Goal: Task Accomplishment & Management: Manage account settings

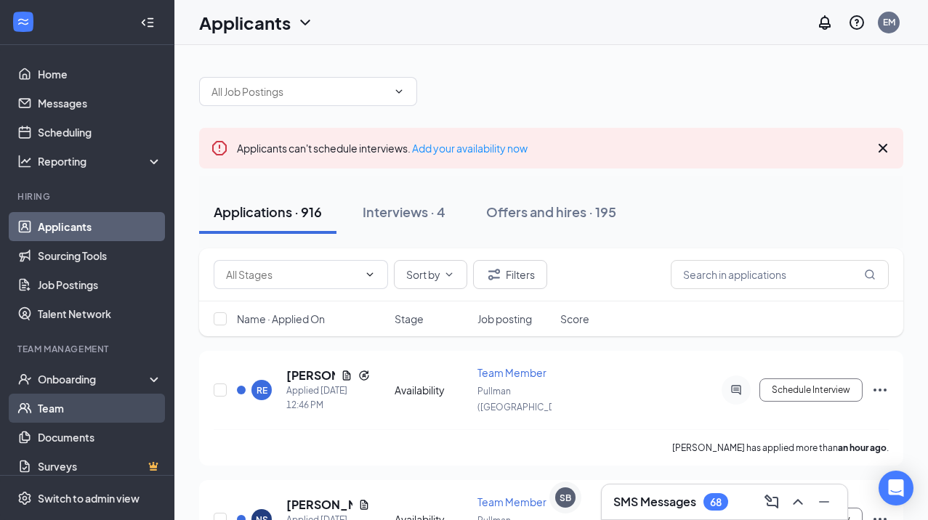
click at [62, 421] on link "Team" at bounding box center [100, 408] width 124 height 29
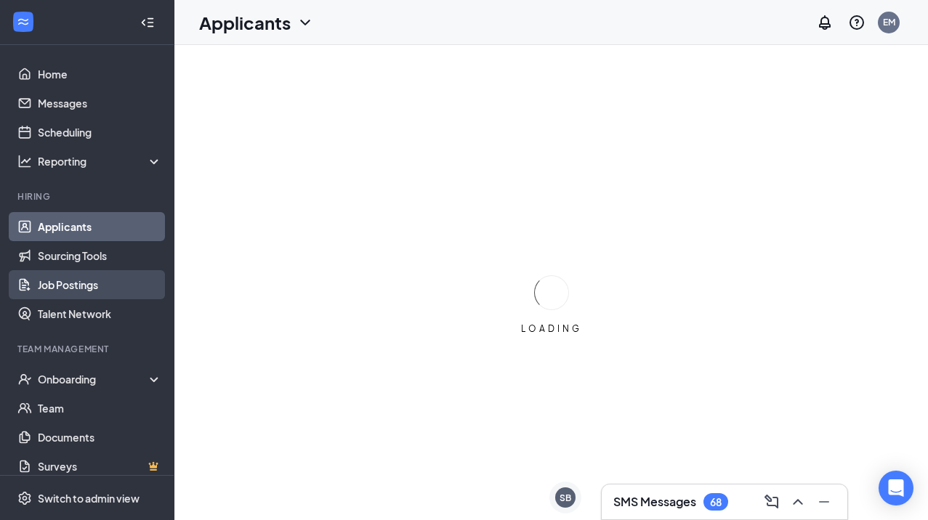
scroll to position [12, 0]
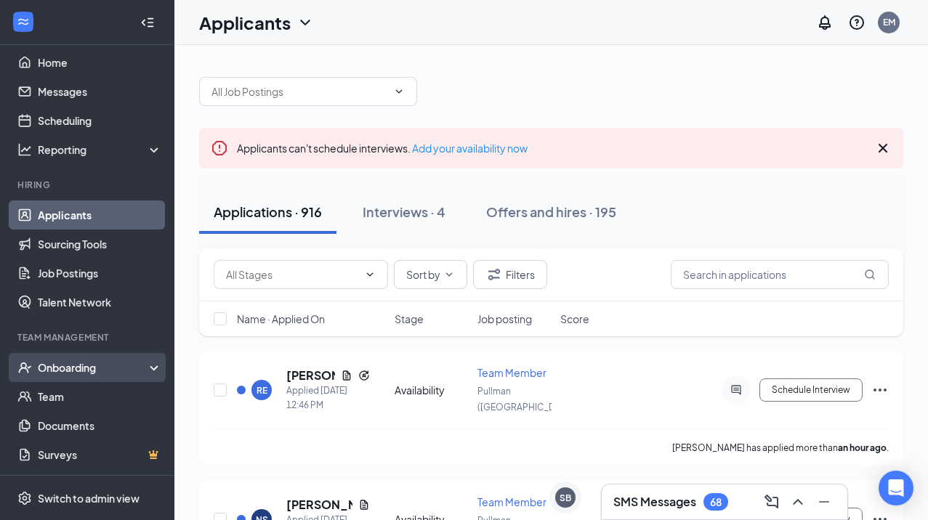
click at [77, 370] on div "Onboarding" at bounding box center [94, 367] width 112 height 15
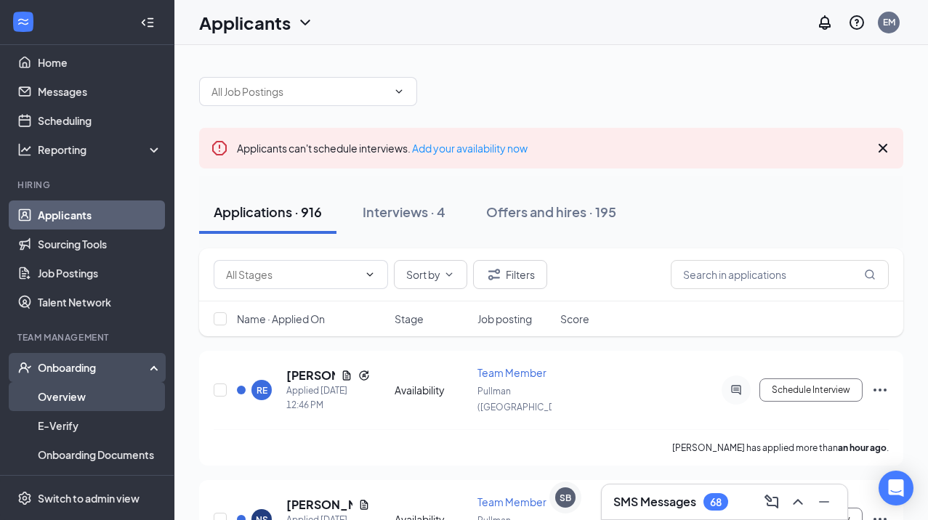
click at [67, 397] on link "Overview" at bounding box center [100, 396] width 124 height 29
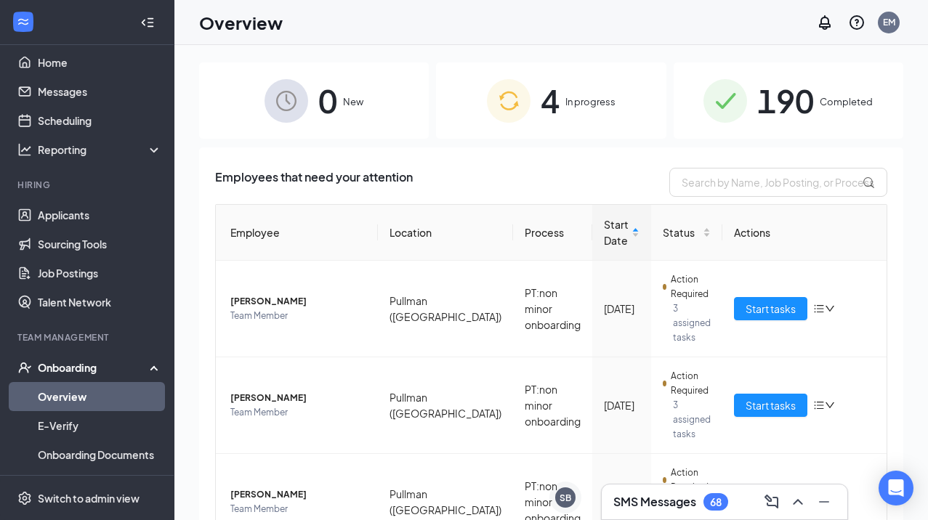
click at [538, 108] on div "4 In progress" at bounding box center [551, 100] width 230 height 76
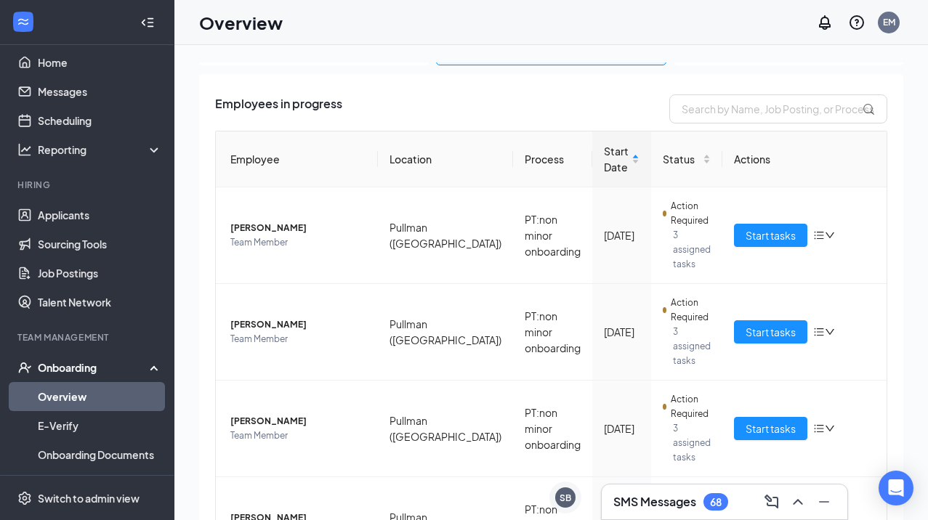
scroll to position [119, 0]
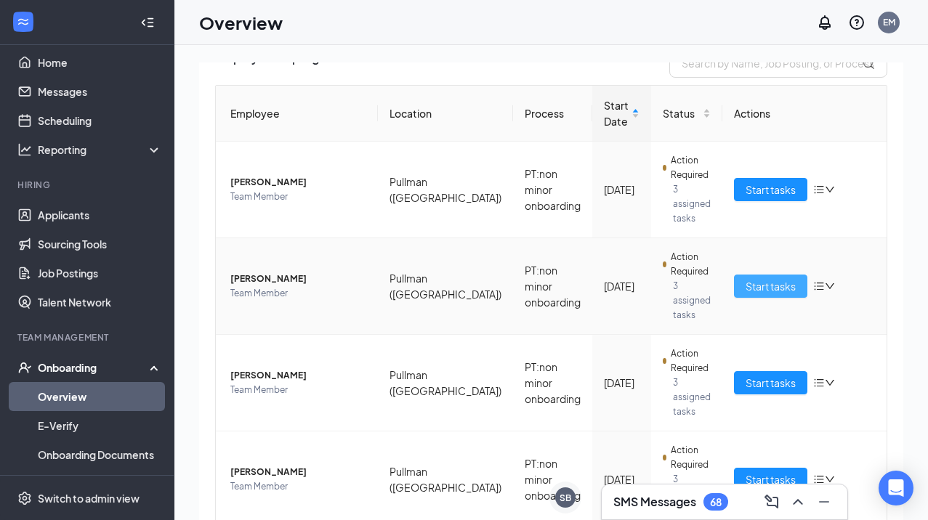
click at [781, 278] on span "Start tasks" at bounding box center [770, 286] width 50 height 16
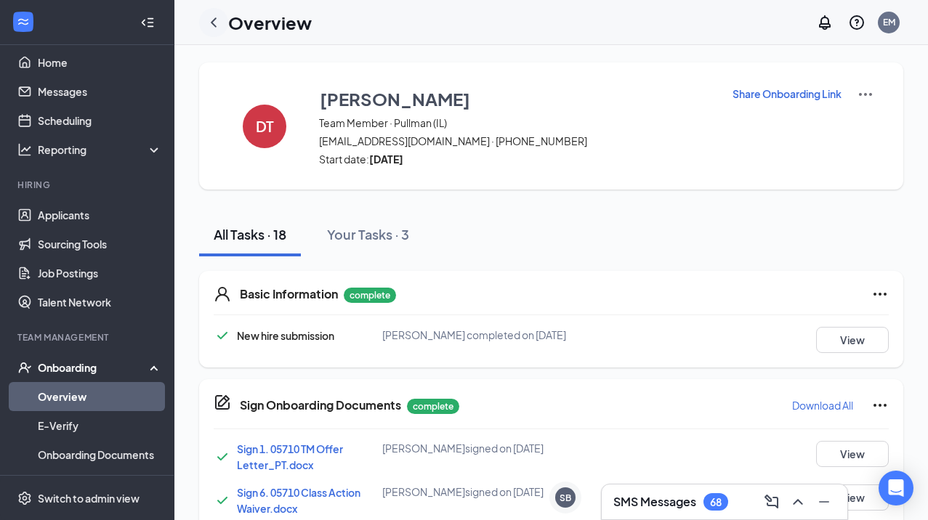
click at [217, 23] on icon "ChevronLeft" at bounding box center [213, 22] width 17 height 17
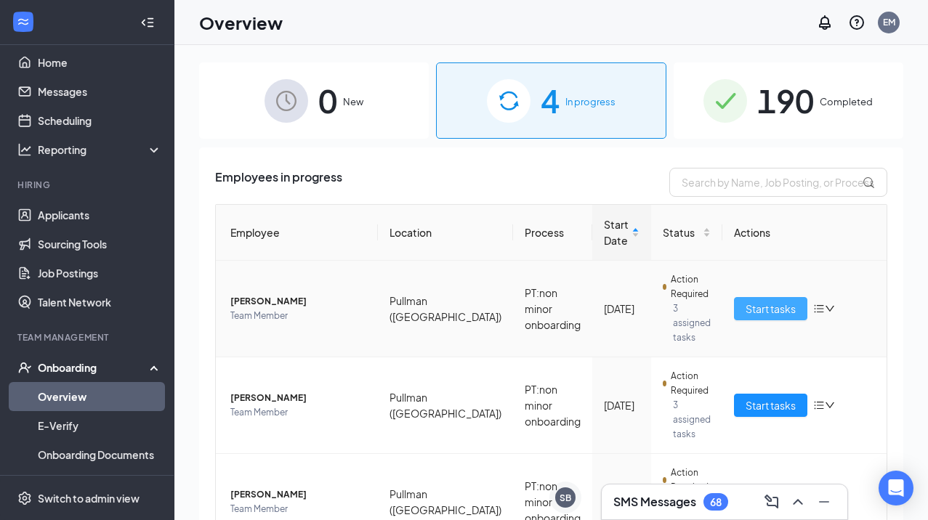
click at [780, 301] on span "Start tasks" at bounding box center [770, 309] width 50 height 16
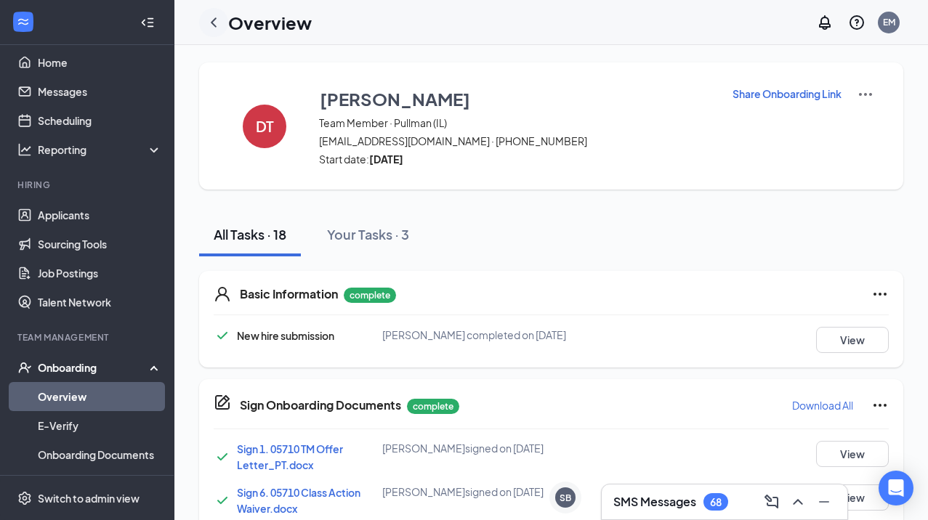
click at [217, 24] on icon "ChevronLeft" at bounding box center [213, 22] width 17 height 17
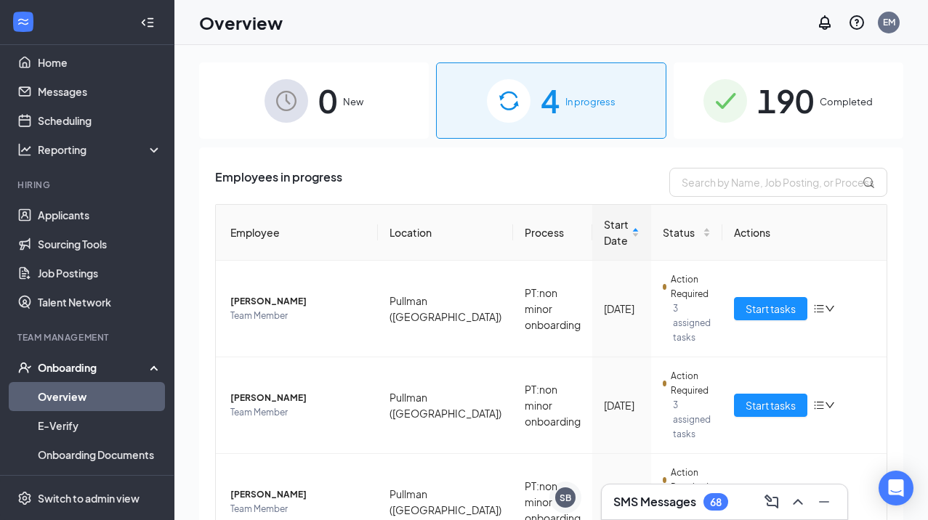
scroll to position [119, 0]
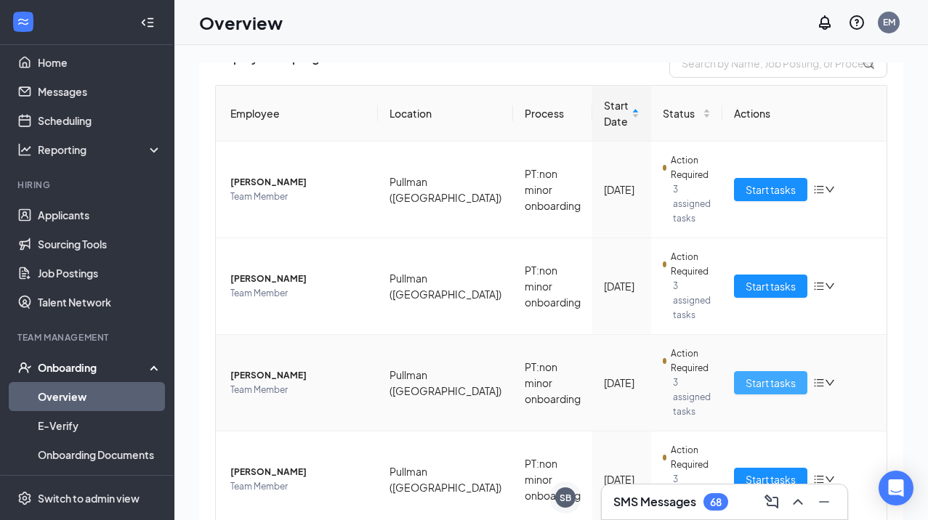
click at [775, 375] on span "Start tasks" at bounding box center [770, 383] width 50 height 16
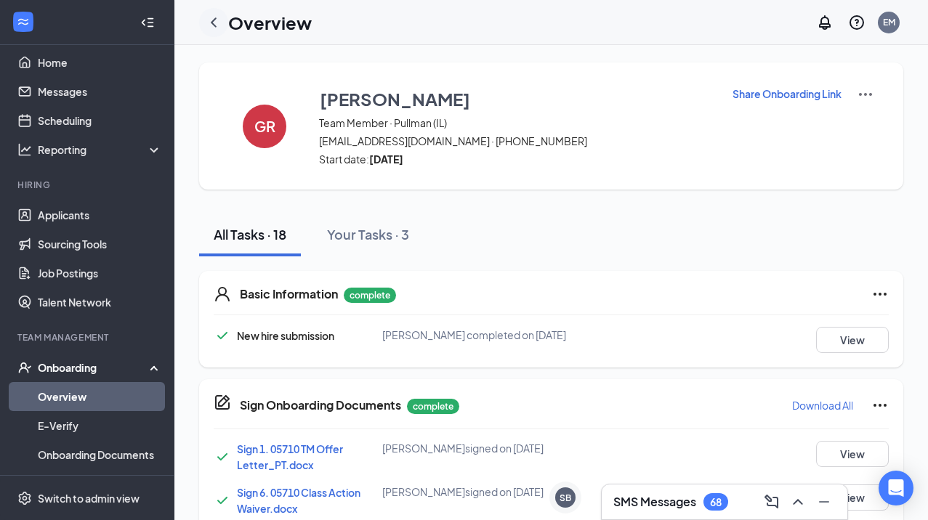
click at [216, 23] on icon "ChevronLeft" at bounding box center [213, 22] width 17 height 17
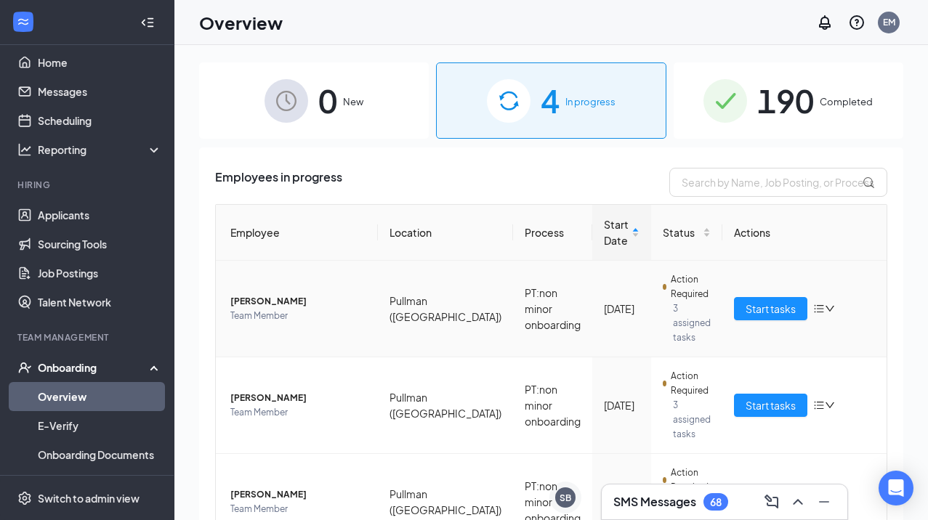
scroll to position [119, 0]
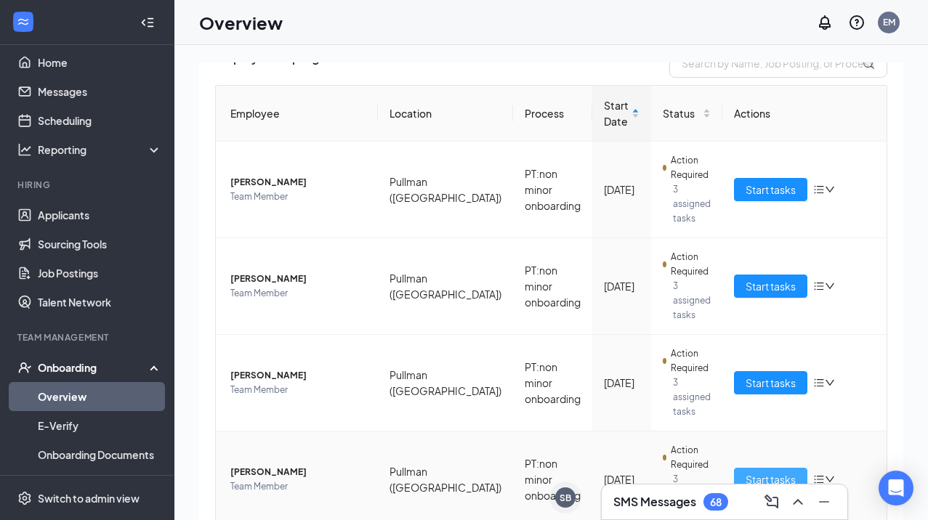
click at [749, 472] on span "Start tasks" at bounding box center [770, 480] width 50 height 16
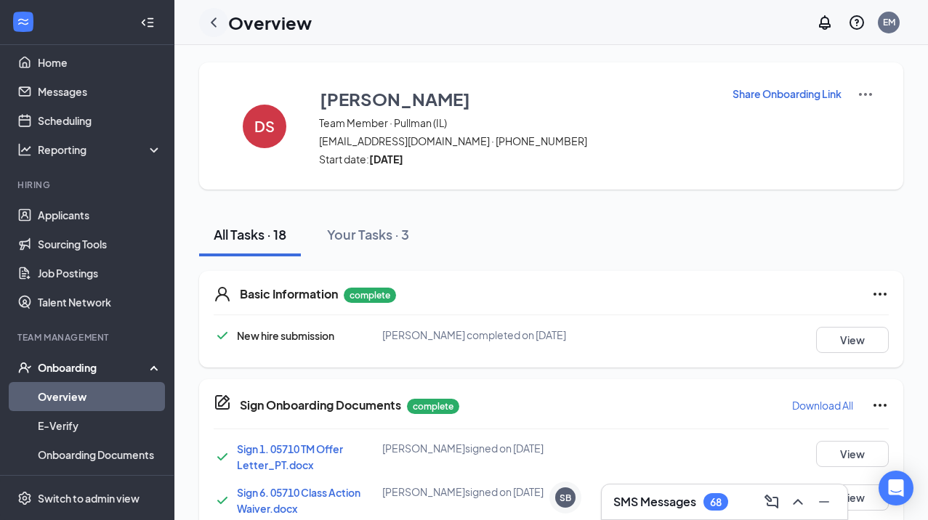
click at [212, 24] on icon "ChevronLeft" at bounding box center [213, 22] width 17 height 17
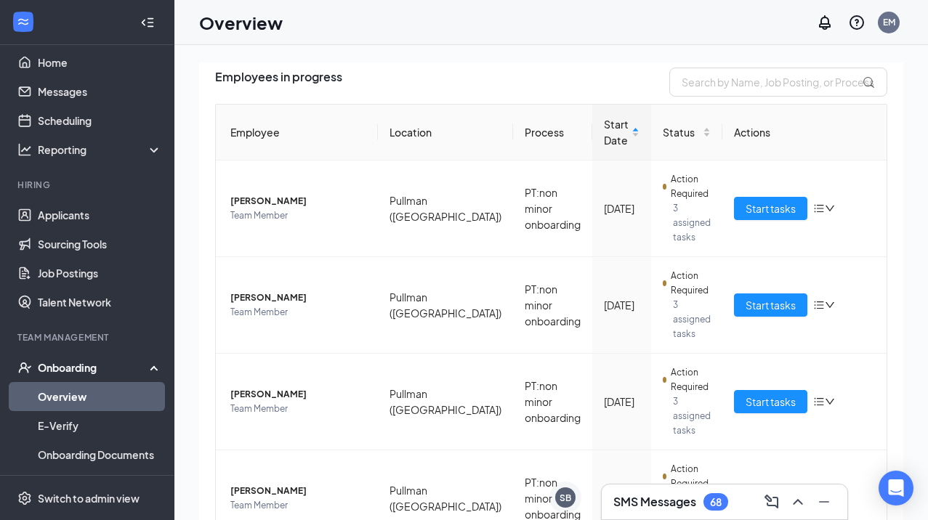
scroll to position [119, 0]
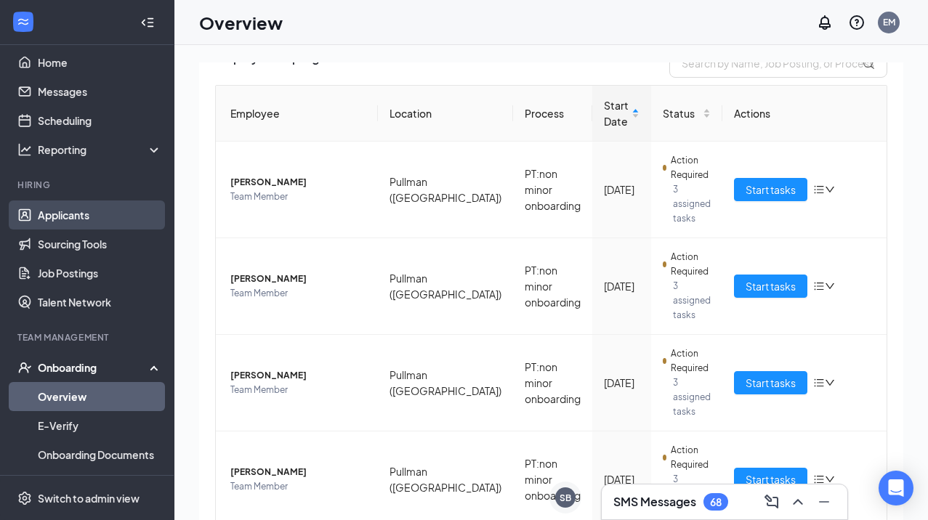
click at [68, 218] on link "Applicants" at bounding box center [100, 215] width 124 height 29
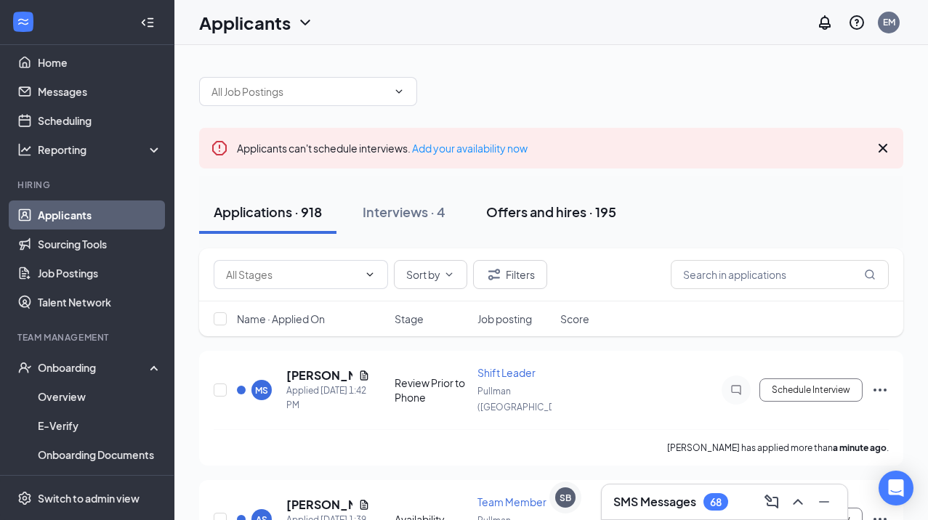
click at [551, 205] on div "Offers and hires · 195" at bounding box center [551, 212] width 130 height 18
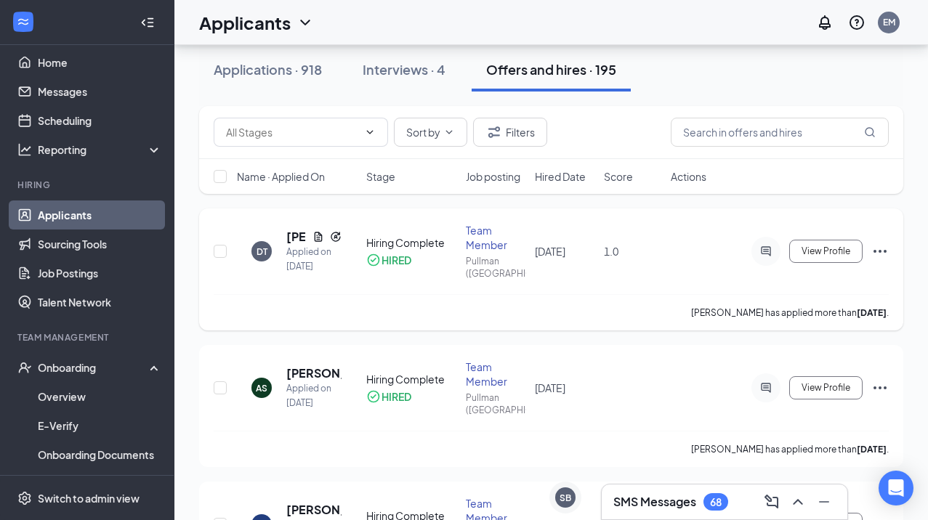
scroll to position [85, 0]
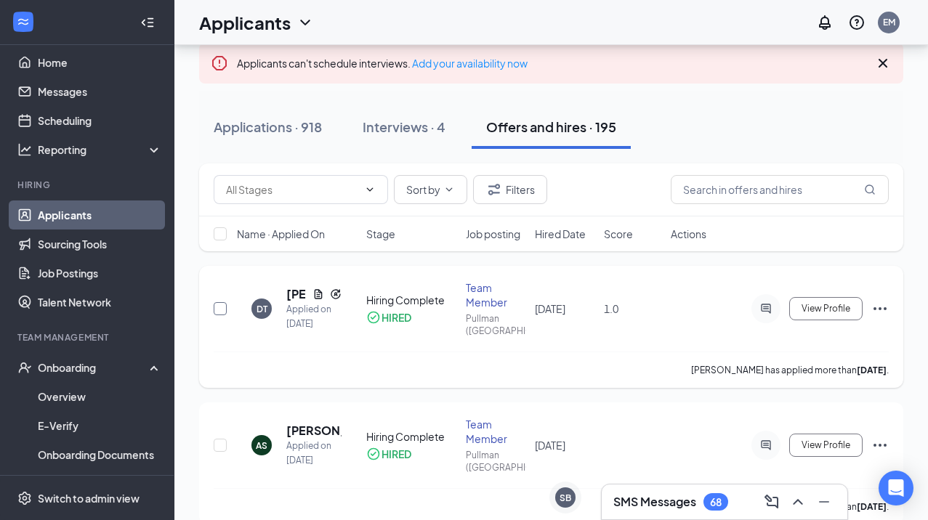
click at [217, 304] on input "checkbox" at bounding box center [220, 308] width 13 height 13
checkbox input "true"
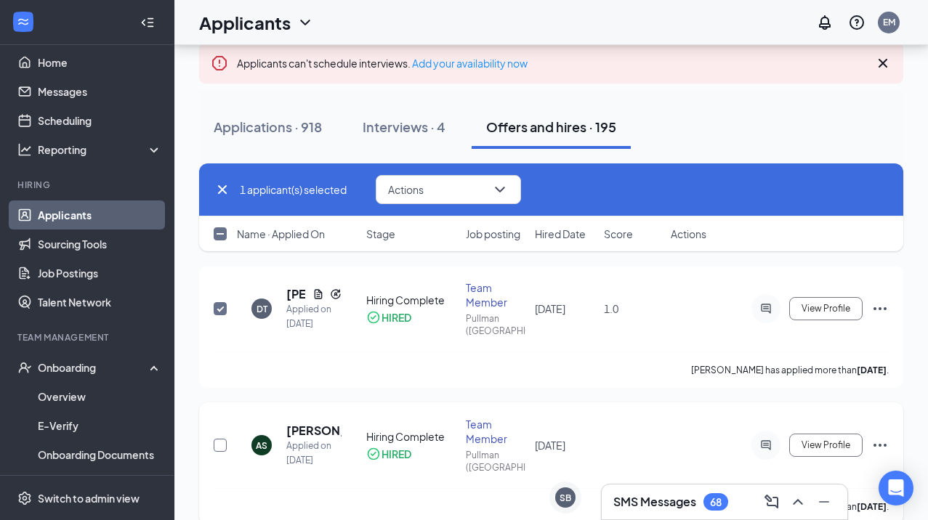
click at [219, 439] on input "checkbox" at bounding box center [220, 445] width 13 height 13
checkbox input "true"
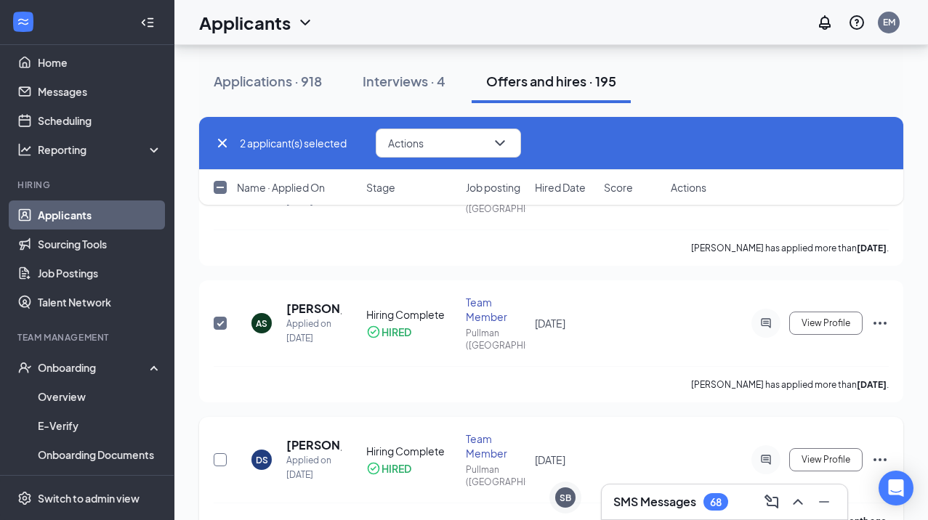
click at [223, 453] on input "checkbox" at bounding box center [220, 459] width 13 height 13
checkbox input "true"
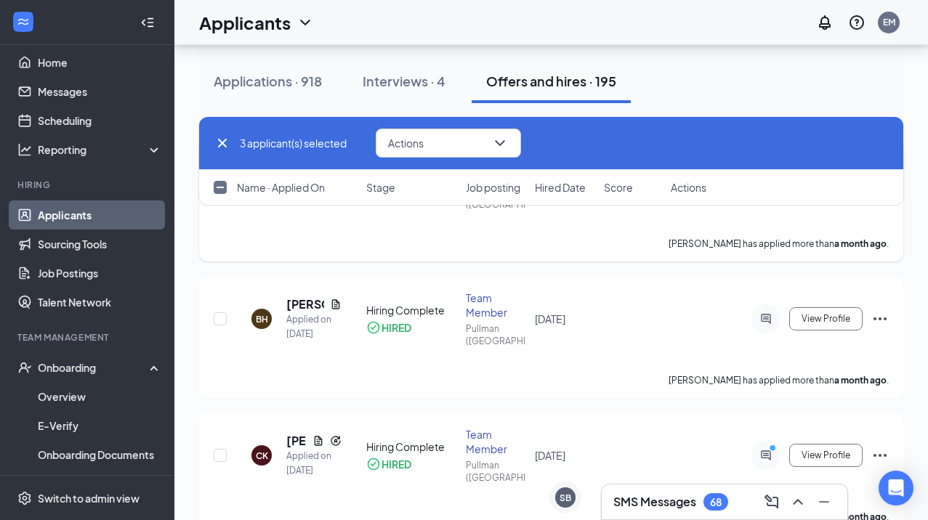
scroll to position [0, 0]
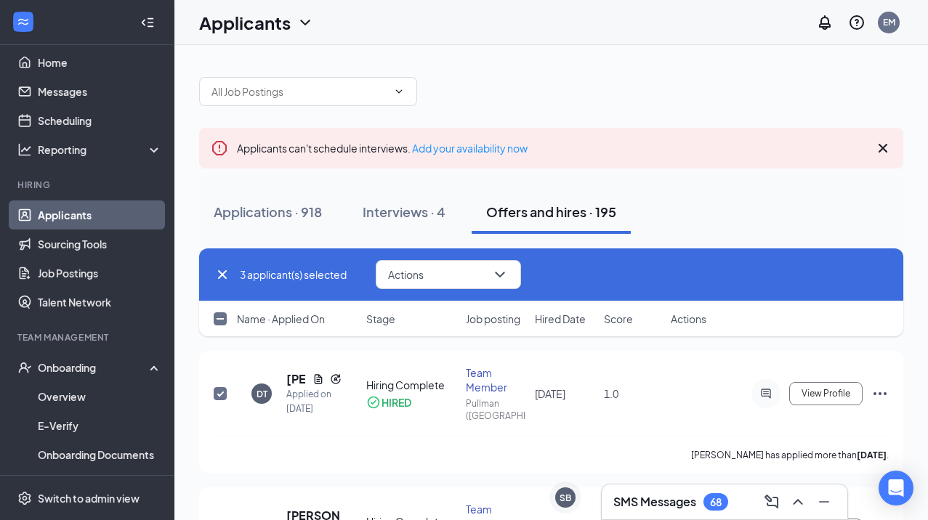
click at [216, 255] on div "3 applicant(s) selected Actions" at bounding box center [551, 274] width 704 height 53
click at [217, 275] on icon "Cross" at bounding box center [222, 274] width 17 height 17
checkbox input "false"
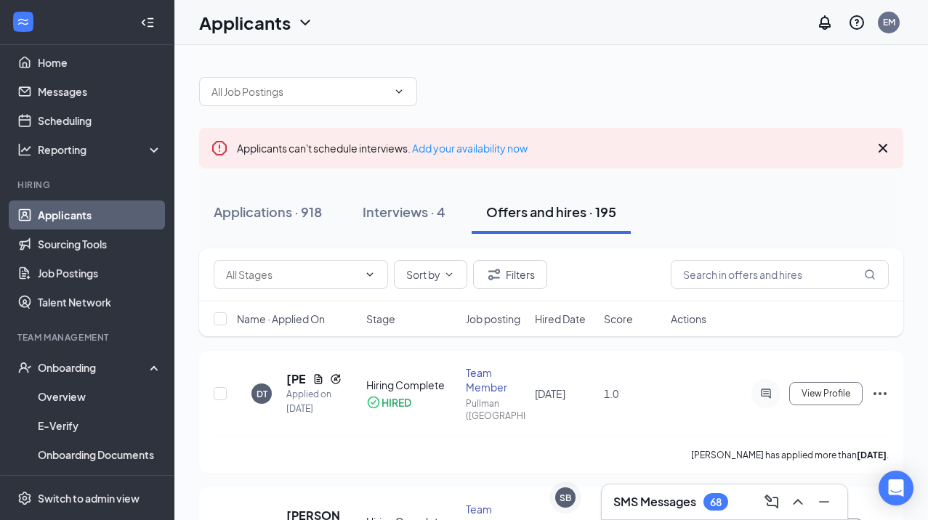
click at [551, 320] on span "Hired Date" at bounding box center [560, 319] width 51 height 15
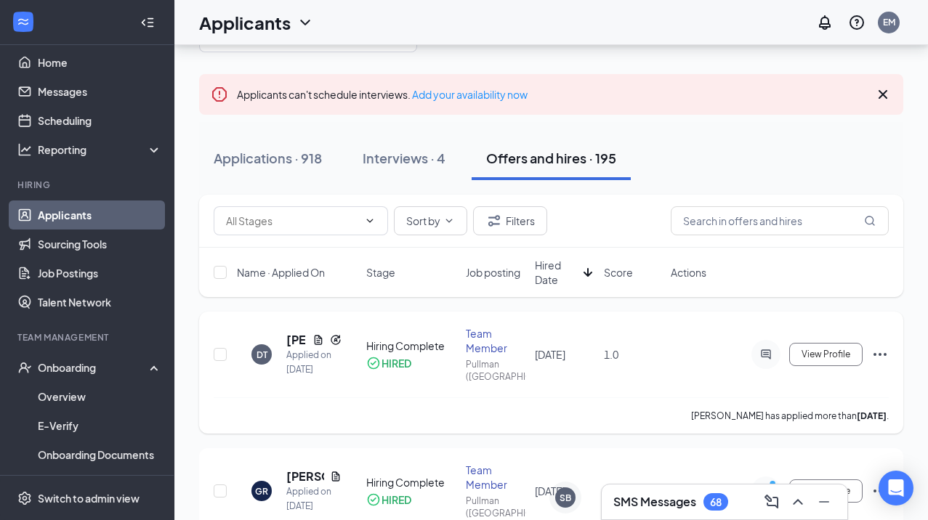
scroll to position [87, 0]
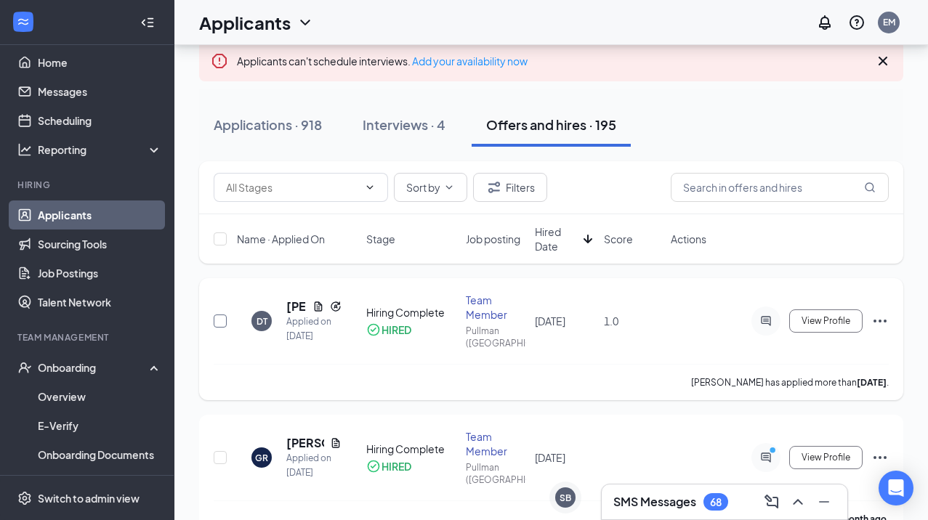
click at [217, 315] on input "checkbox" at bounding box center [220, 321] width 13 height 13
checkbox input "true"
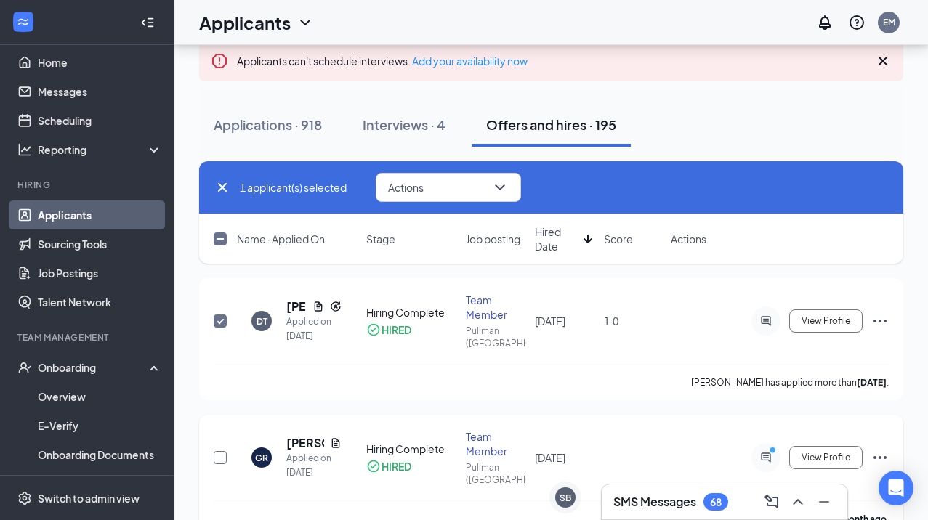
click at [218, 451] on input "checkbox" at bounding box center [220, 457] width 13 height 13
checkbox input "true"
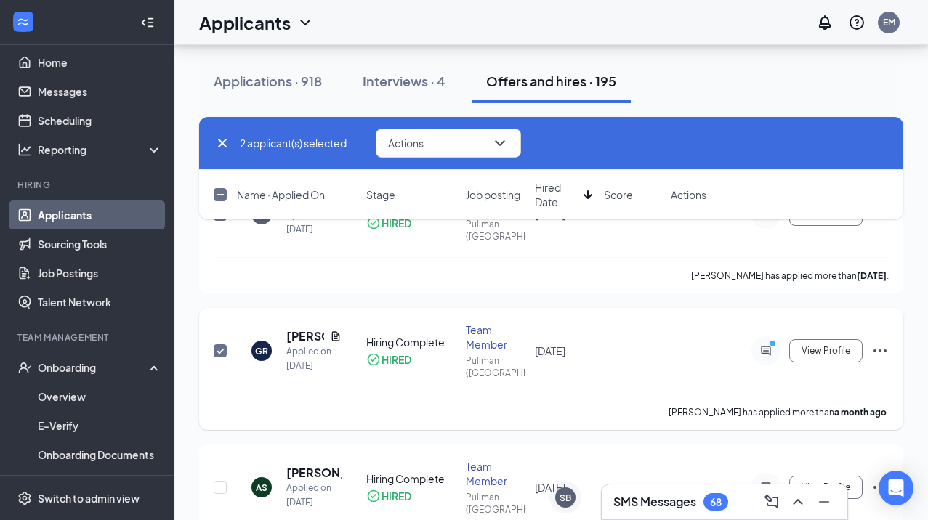
scroll to position [198, 0]
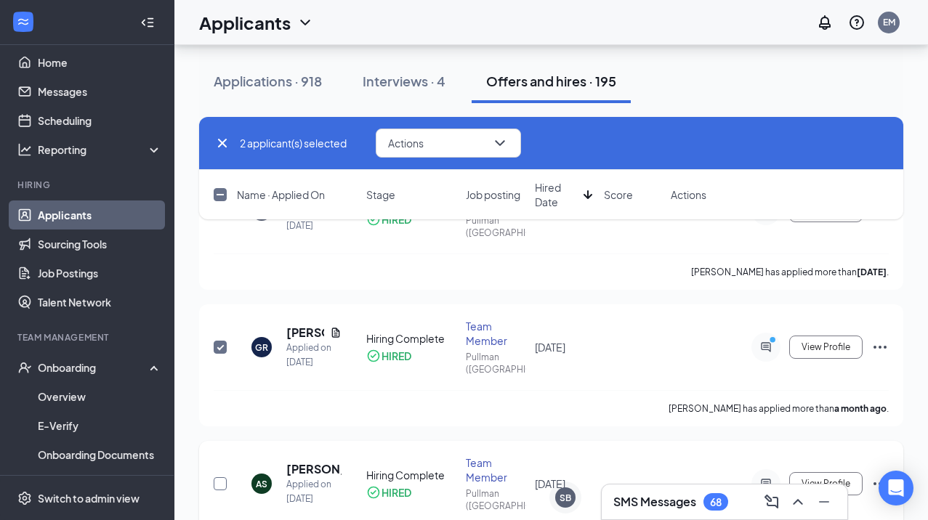
click at [220, 477] on input "checkbox" at bounding box center [220, 483] width 13 height 13
checkbox input "true"
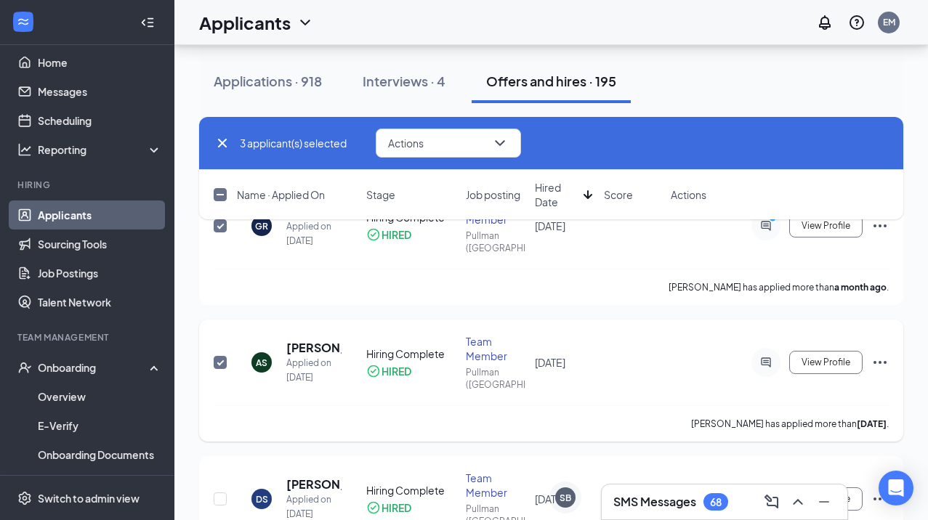
scroll to position [323, 0]
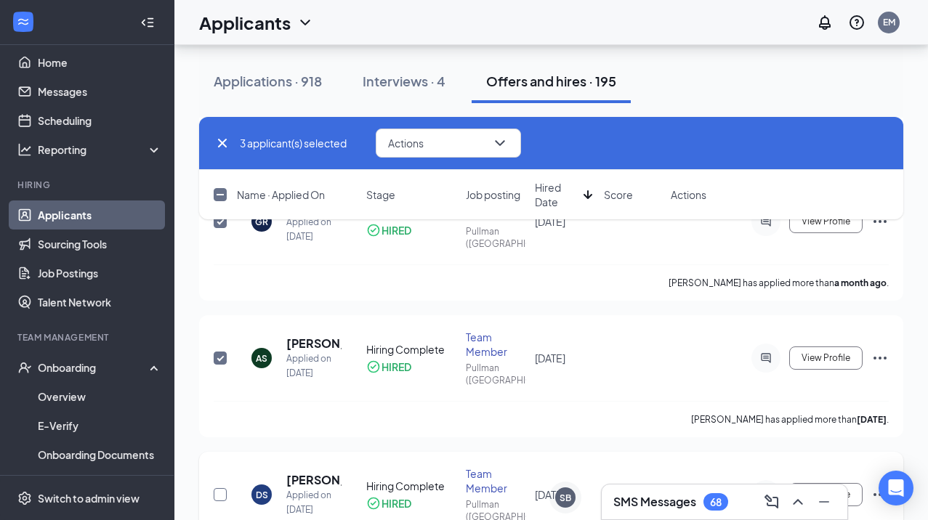
click at [217, 488] on input "checkbox" at bounding box center [220, 494] width 13 height 13
checkbox input "true"
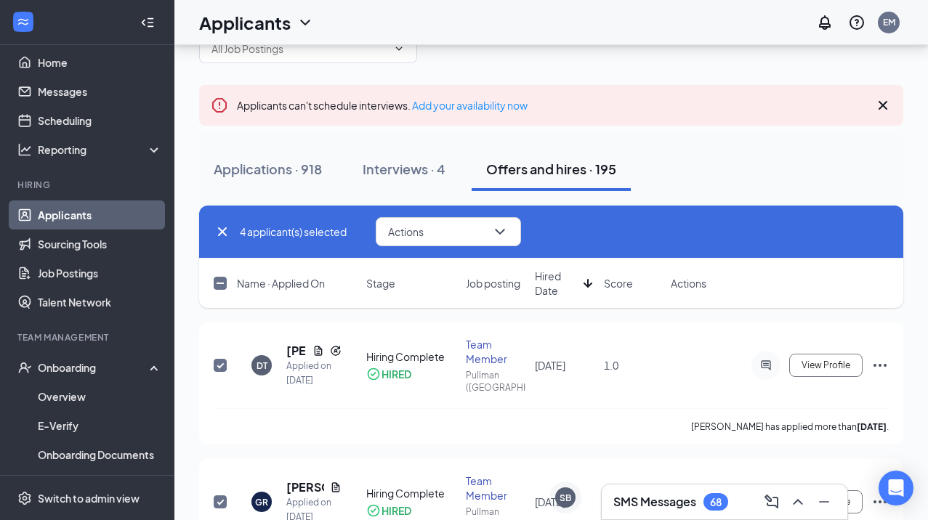
scroll to position [40, 0]
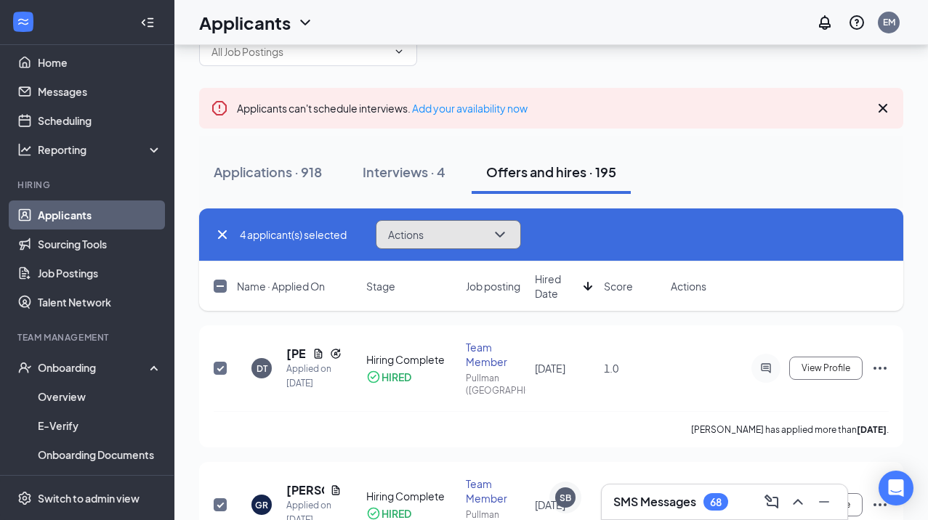
click at [447, 241] on button "Actions" at bounding box center [448, 234] width 145 height 29
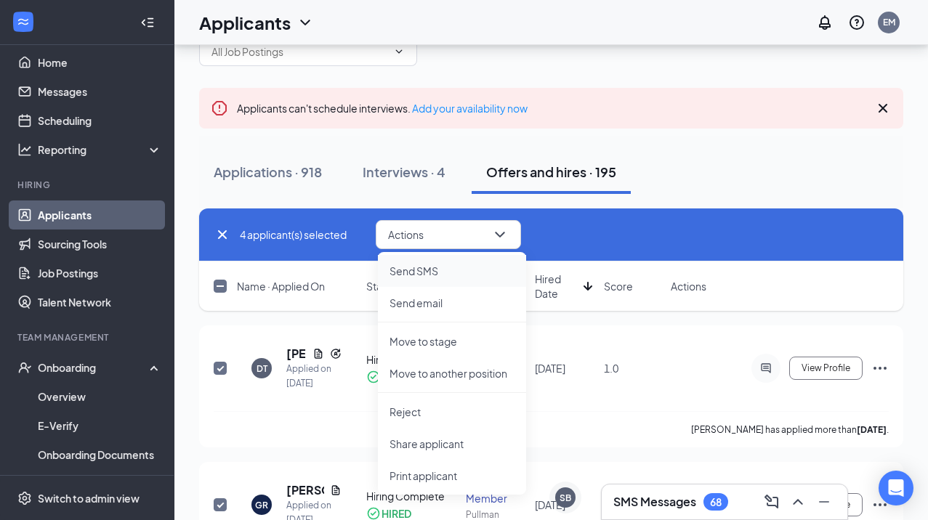
click at [450, 274] on p "Send SMS" at bounding box center [451, 271] width 125 height 15
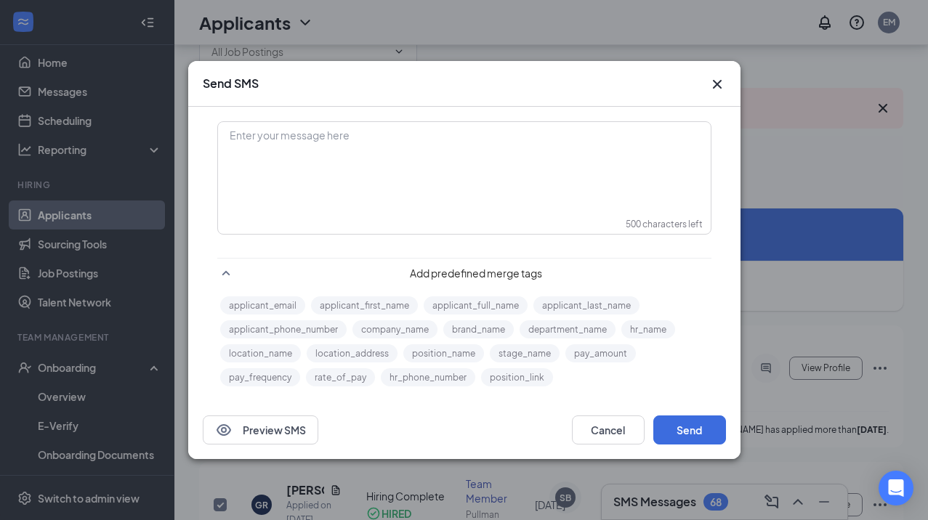
click at [334, 194] on div "Enter your message here" at bounding box center [464, 159] width 491 height 73
click at [355, 302] on button "applicant_first_name" at bounding box center [364, 305] width 107 height 18
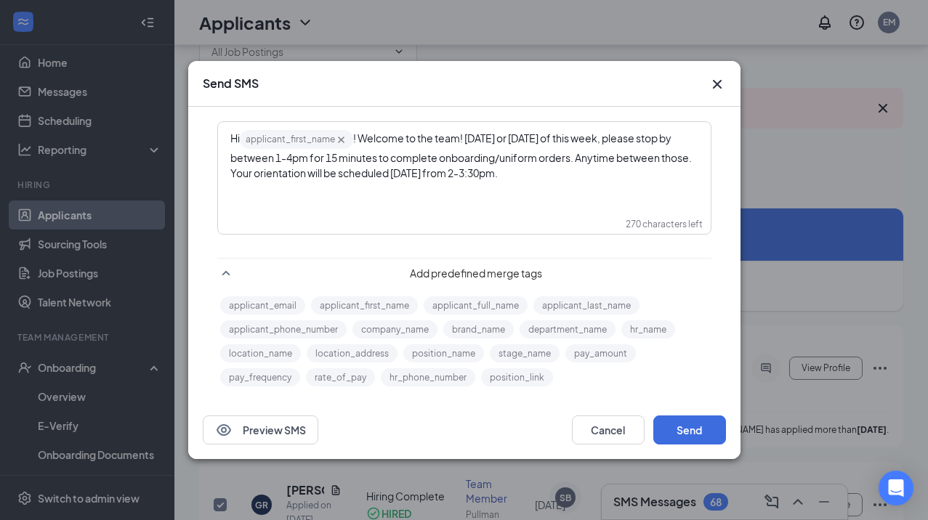
click at [697, 162] on div "Hi applicant_first_name‌‌‌‌ {{applicant_first_name}} ! Welcome to the team! [DA…" at bounding box center [464, 155] width 468 height 52
